Goal: Task Accomplishment & Management: Use online tool/utility

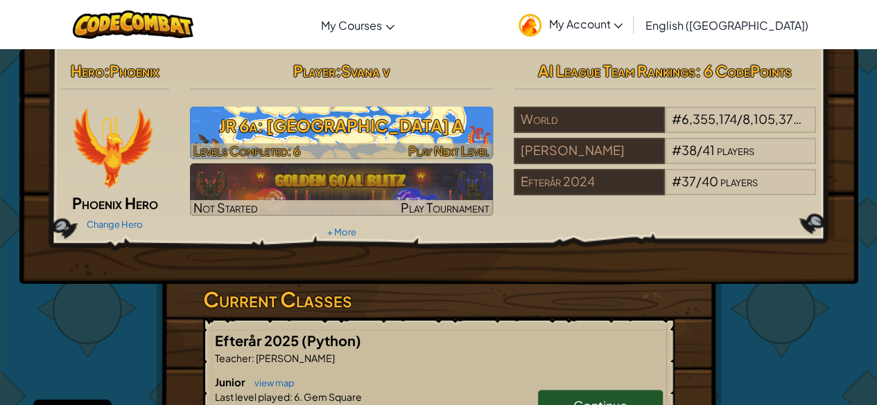
scroll to position [3, 0]
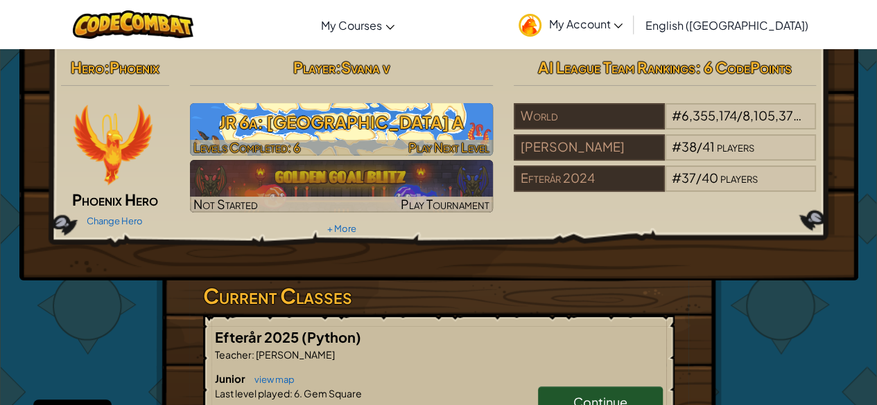
click at [442, 119] on h3 "JR 6a: [GEOGRAPHIC_DATA] A" at bounding box center [341, 122] width 303 height 31
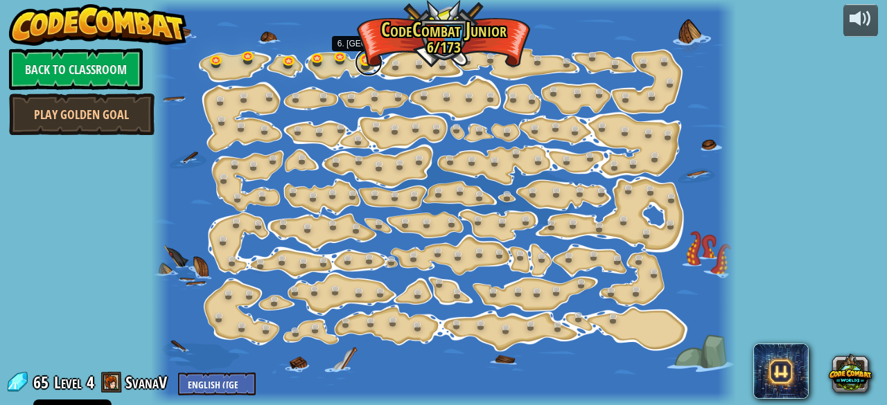
click at [369, 60] on link at bounding box center [369, 63] width 28 height 28
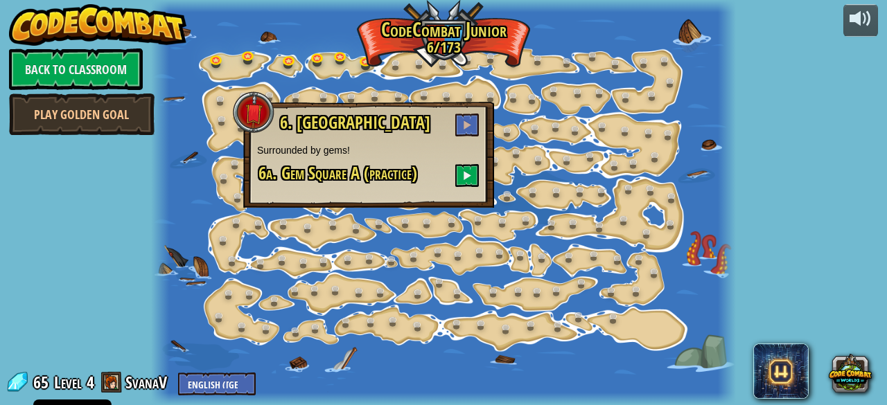
click at [409, 173] on span "6a. Gem Square A (practice)" at bounding box center [338, 173] width 159 height 24
click at [473, 171] on button at bounding box center [467, 175] width 24 height 23
